Goal: Task Accomplishment & Management: Manage account settings

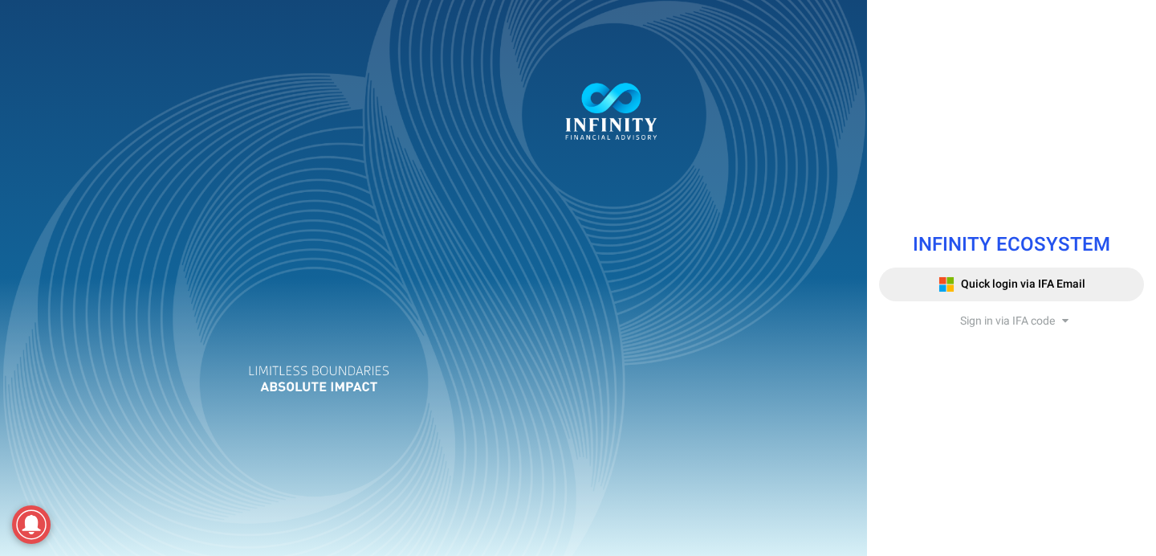
click at [1005, 309] on div "INFINITY ECOSYSTEM Quick login via IFA Email Sign in via IFA code Infinity Fina…" at bounding box center [1011, 277] width 289 height 127
click at [1005, 326] on span "Sign in via IFA code" at bounding box center [1007, 320] width 95 height 17
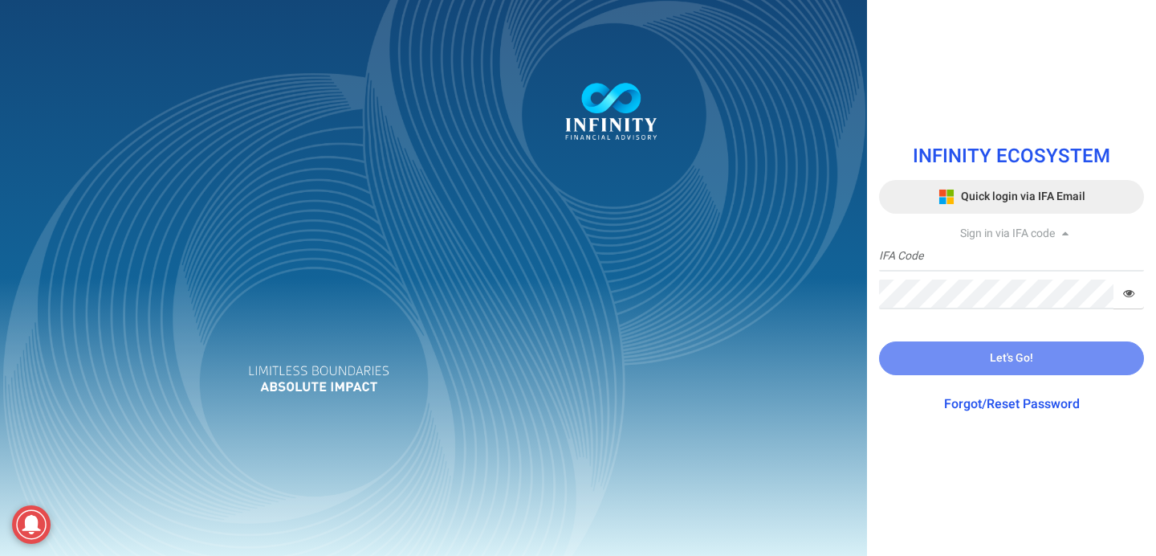
drag, startPoint x: 950, startPoint y: 212, endPoint x: 946, endPoint y: 267, distance: 55.5
click at [946, 267] on div "INFINITY ECOSYSTEM Quick login via IFA Email Sign in via IFA code IFA Code Requ…" at bounding box center [1011, 277] width 289 height 303
click at [938, 260] on input "text" at bounding box center [1011, 257] width 265 height 30
type input "AN0001"
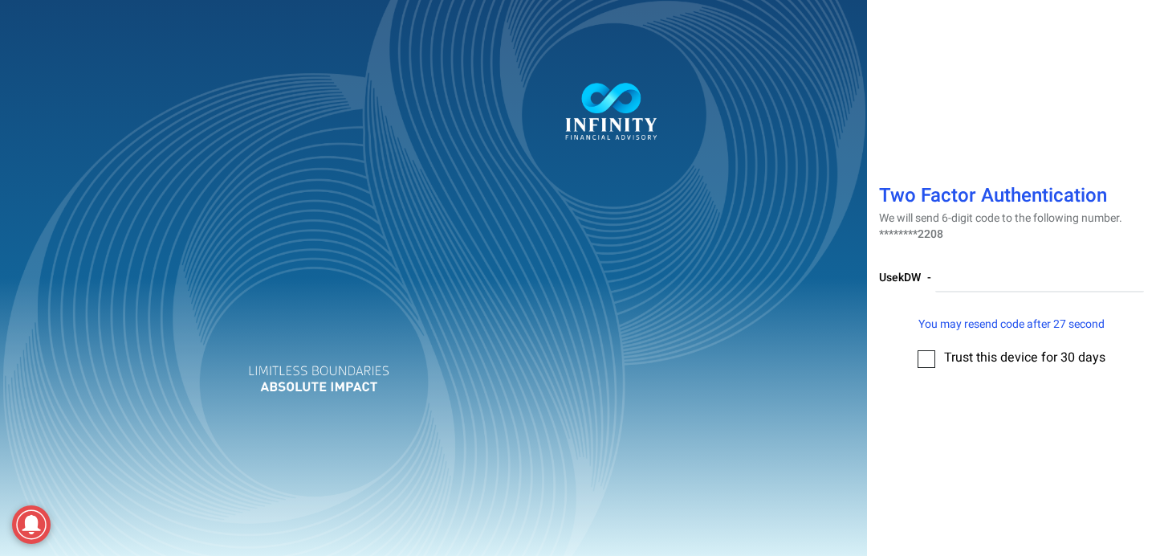
click at [1018, 277] on div "Two Factor Authentication We will send 6-digit code to the following number. **…" at bounding box center [578, 278] width 1156 height 556
click at [1024, 285] on input "number" at bounding box center [1039, 278] width 209 height 30
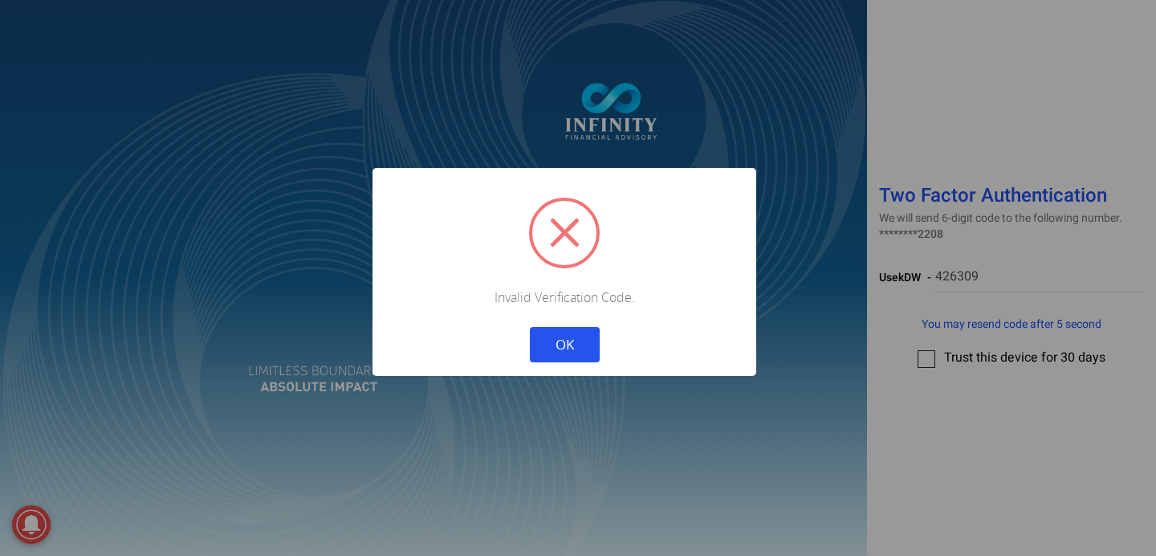
click at [605, 354] on div "Cancel OK" at bounding box center [564, 334] width 356 height 56
click at [588, 352] on button "OK" at bounding box center [565, 344] width 70 height 35
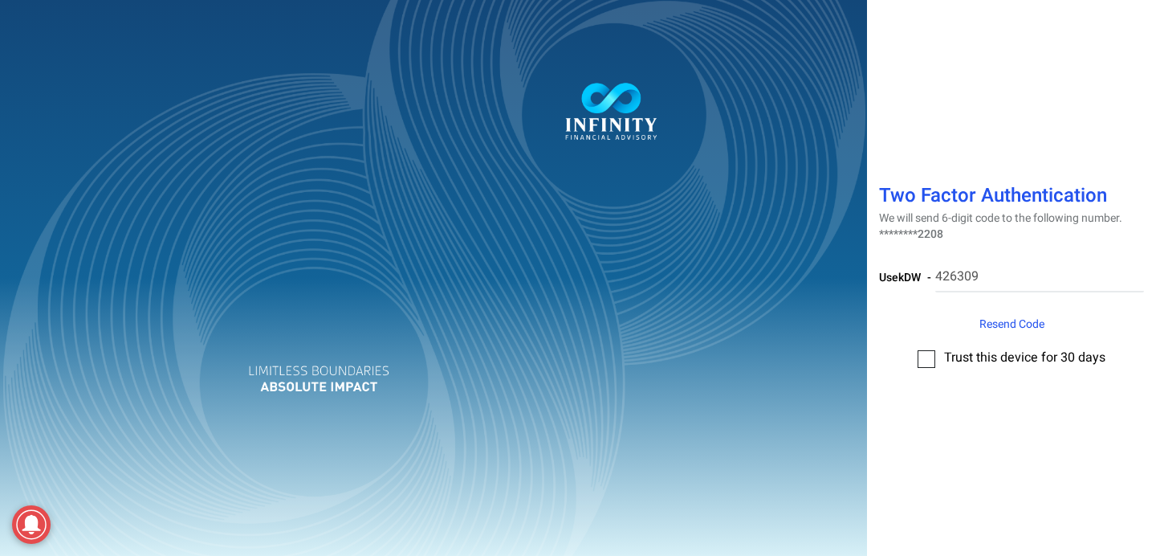
click at [956, 295] on div "UsekDW - 426309" at bounding box center [1011, 283] width 265 height 66
click at [954, 279] on input "426309" at bounding box center [1039, 278] width 209 height 30
type input "496986"
